Goal: Information Seeking & Learning: Learn about a topic

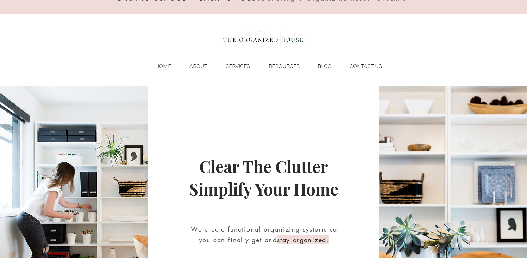
scroll to position [35, 0]
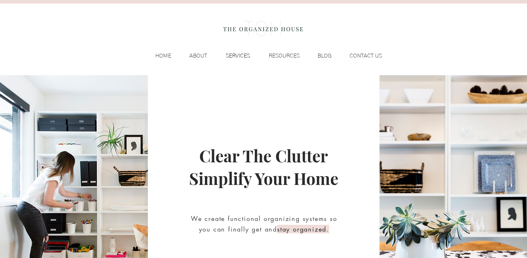
click at [239, 56] on p "SERVICES" at bounding box center [237, 55] width 31 height 11
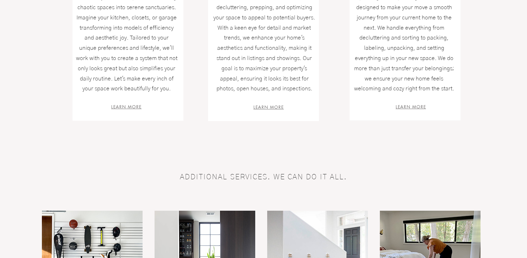
scroll to position [317, 0]
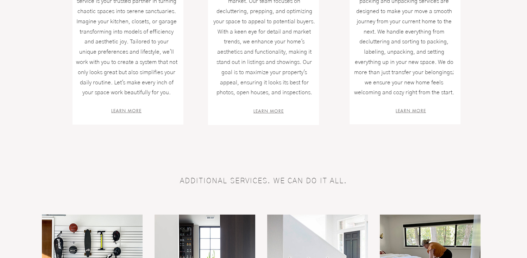
click at [119, 111] on span "LEARN MORE" at bounding box center [126, 110] width 30 height 6
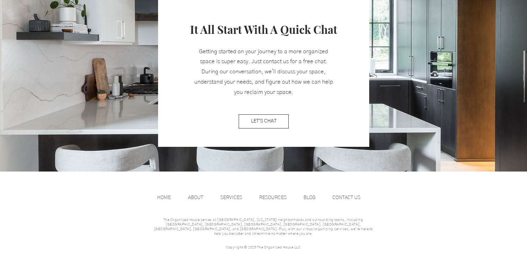
scroll to position [907, 0]
